Goal: Contribute content

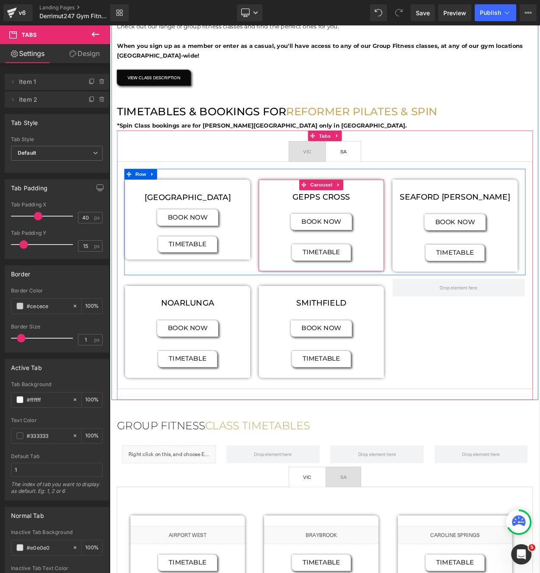
scroll to position [331, 0]
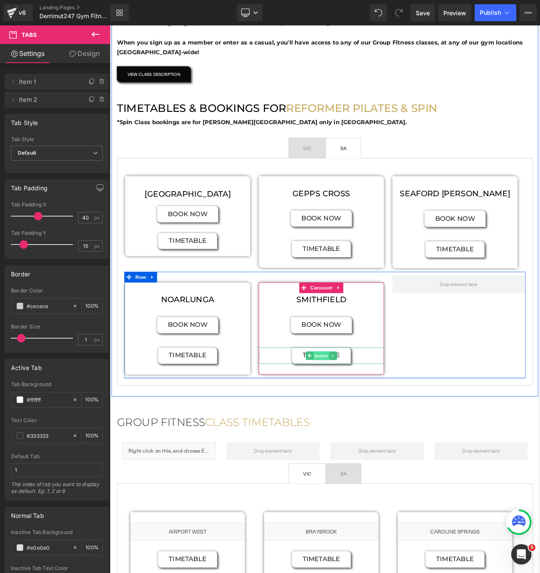
click at [363, 419] on span "Button" at bounding box center [361, 419] width 19 height 10
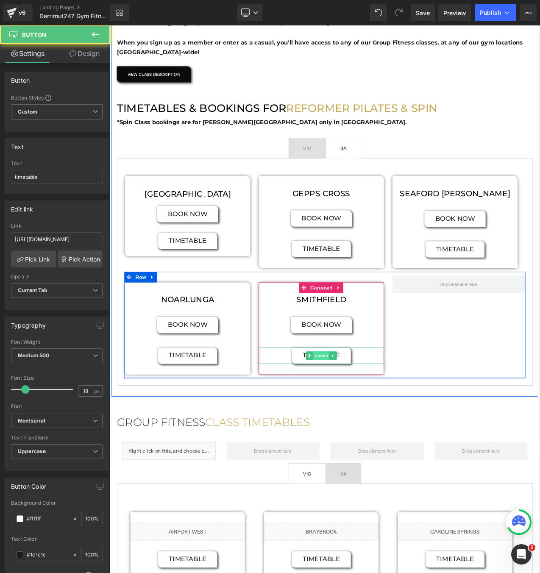
click at [363, 419] on span "Button" at bounding box center [361, 419] width 19 height 10
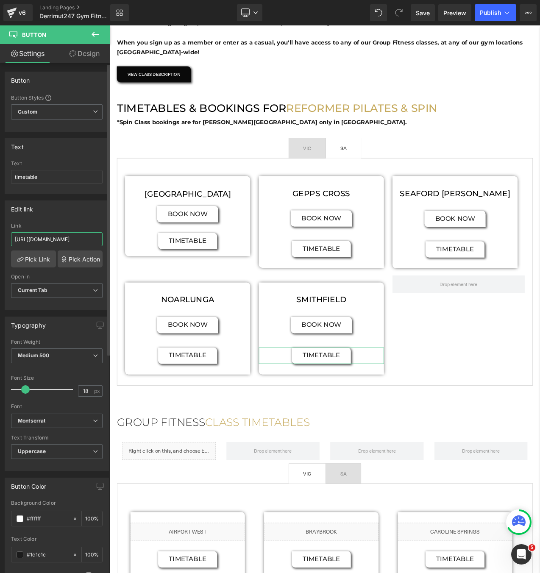
click at [66, 234] on input "[URL][DOMAIN_NAME]" at bounding box center [56, 239] width 91 height 14
click at [64, 240] on input "[URL][DOMAIN_NAME]" at bounding box center [56, 239] width 91 height 14
paste input "[DATE].pdf?v=1756449184"
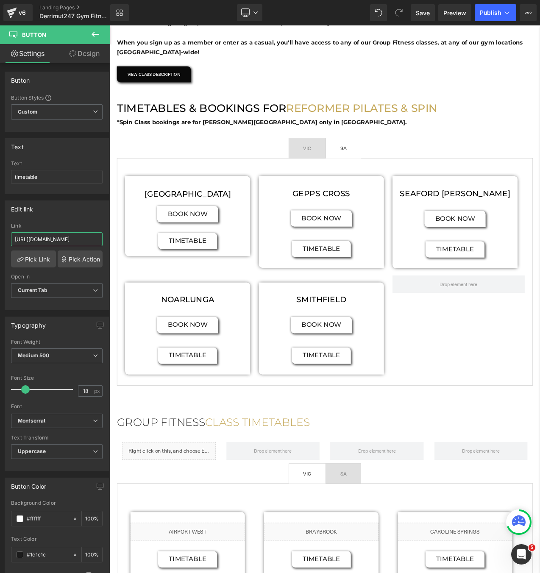
type input "[URL][DOMAIN_NAME]"
click at [496, 21] on div "Library Desktop Desktop Laptop Tablet Mobile Save Preview Publish Scheduled Vie…" at bounding box center [324, 12] width 429 height 25
click at [492, 17] on button "Publish" at bounding box center [495, 12] width 42 height 17
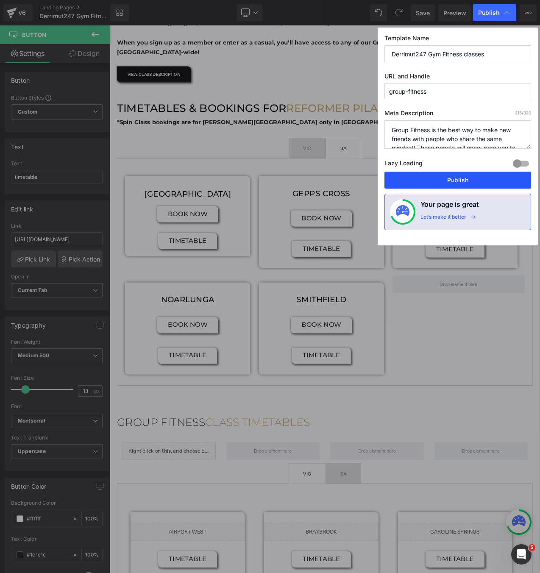
drag, startPoint x: 468, startPoint y: 185, endPoint x: 427, endPoint y: 190, distance: 41.3
click at [468, 185] on button "Publish" at bounding box center [457, 180] width 147 height 17
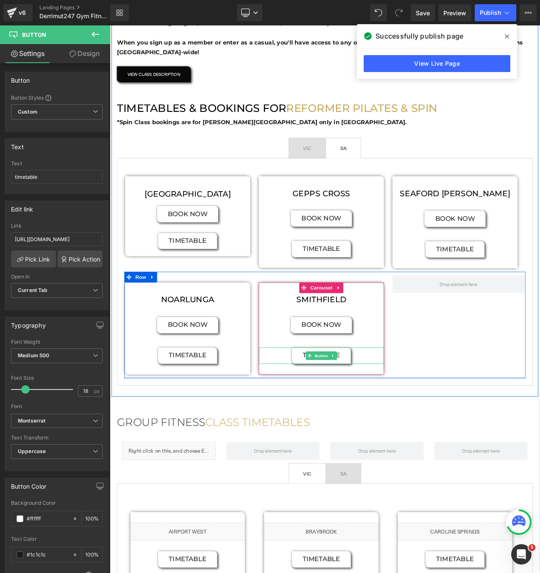
click at [367, 417] on span "Button" at bounding box center [361, 419] width 19 height 10
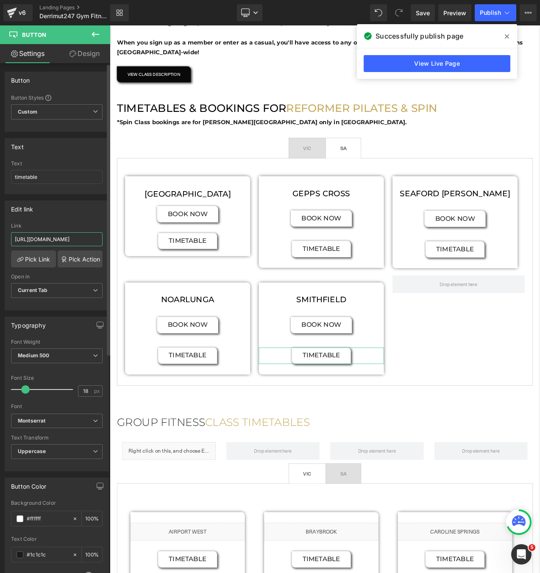
click at [50, 239] on input "[URL][DOMAIN_NAME]" at bounding box center [56, 239] width 91 height 14
click at [507, 36] on icon at bounding box center [506, 36] width 4 height 4
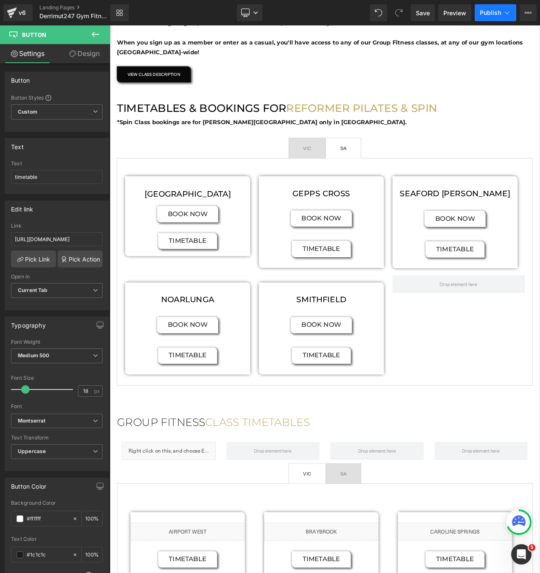
click at [490, 20] on button "Publish" at bounding box center [495, 12] width 42 height 17
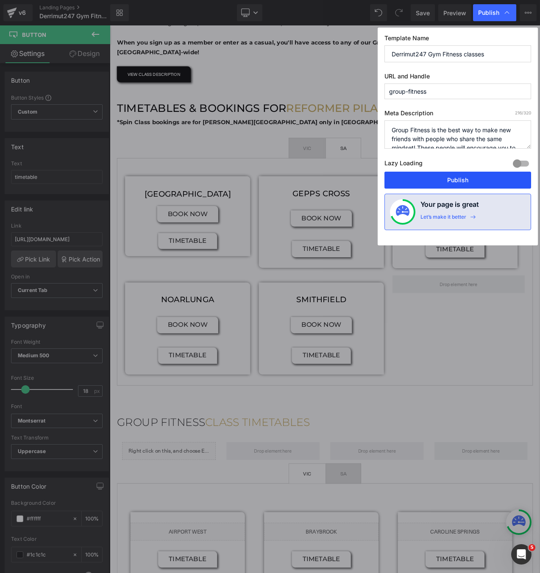
click at [410, 176] on button "Publish" at bounding box center [457, 180] width 147 height 17
